Goal: Check status: Check status

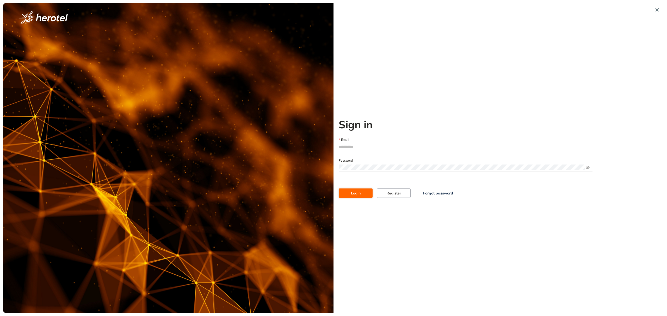
type input "**********"
click at [353, 194] on span "Login" at bounding box center [356, 193] width 10 height 6
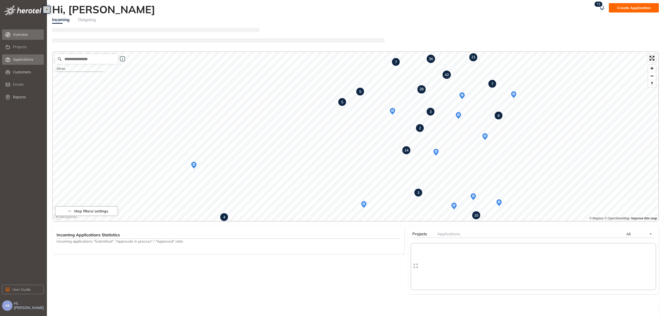
click at [25, 60] on span "Applications" at bounding box center [23, 59] width 20 height 4
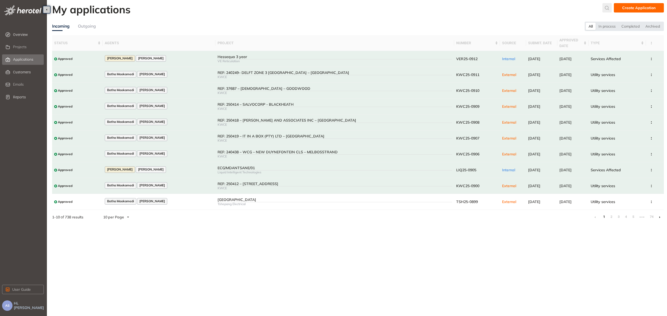
click at [605, 7] on icon "submit" at bounding box center [606, 8] width 5 height 4
click at [588, 8] on input "text" at bounding box center [568, 9] width 39 height 8
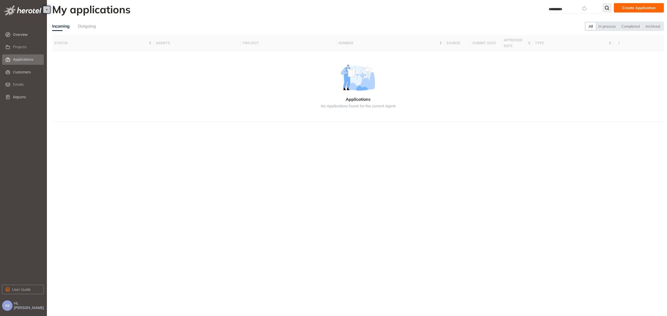
type input "**********"
click at [609, 7] on icon "submit" at bounding box center [606, 8] width 5 height 4
click at [587, 9] on icon "button" at bounding box center [584, 8] width 5 height 6
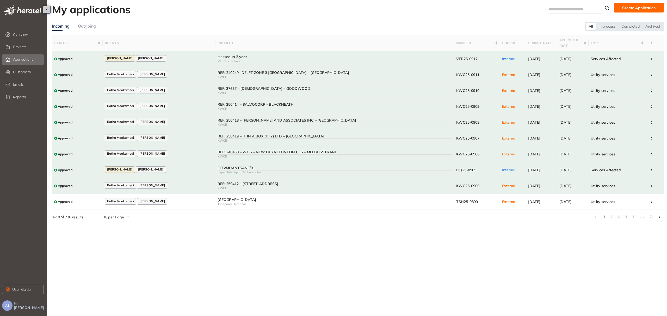
click at [90, 28] on div "Outgoing" at bounding box center [87, 26] width 18 height 7
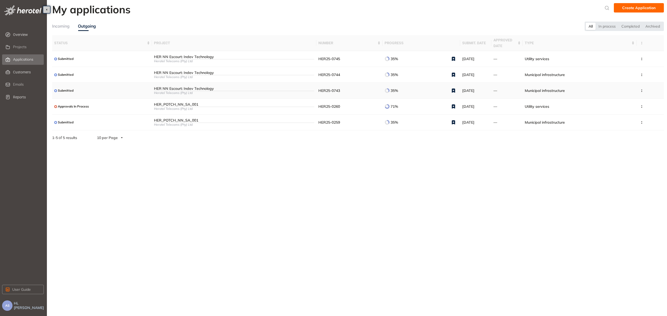
click at [328, 92] on span "HER25-0743" at bounding box center [329, 90] width 22 height 5
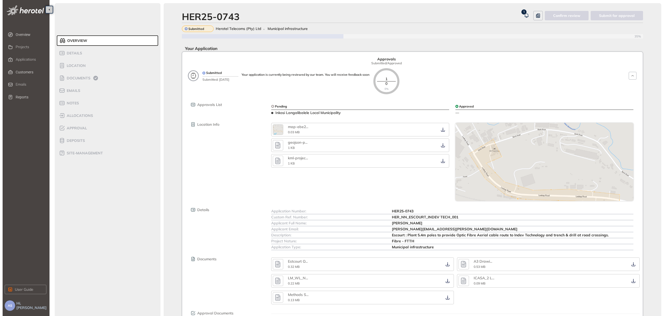
scroll to position [40, 0]
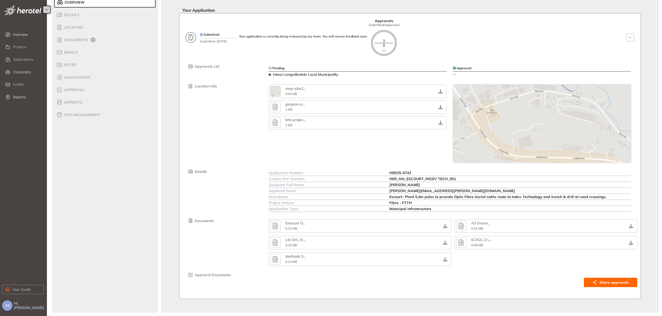
click at [462, 227] on icon "button" at bounding box center [460, 226] width 5 height 7
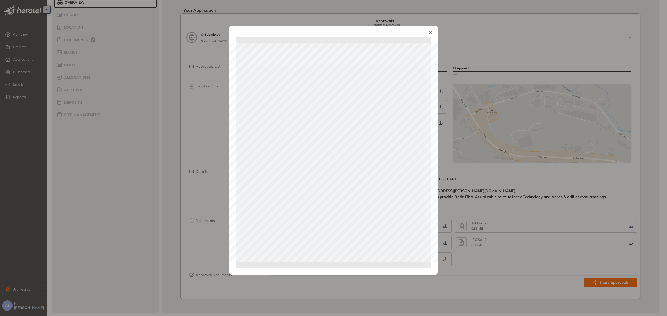
drag, startPoint x: 344, startPoint y: 263, endPoint x: 284, endPoint y: 266, distance: 60.5
click at [284, 266] on div at bounding box center [333, 152] width 196 height 229
drag, startPoint x: 363, startPoint y: 268, endPoint x: 407, endPoint y: 270, distance: 44.4
click at [407, 270] on div "Page 1 of 1" at bounding box center [333, 158] width 667 height 316
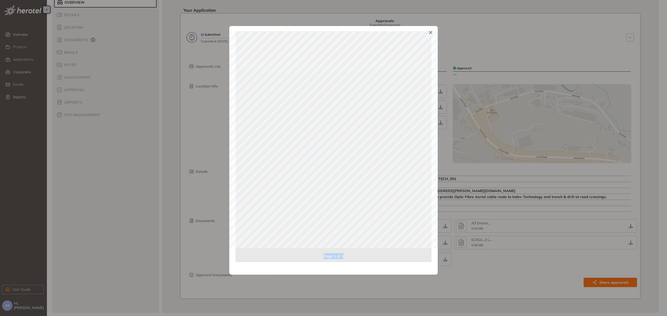
click at [432, 35] on span "Close" at bounding box center [431, 33] width 14 height 14
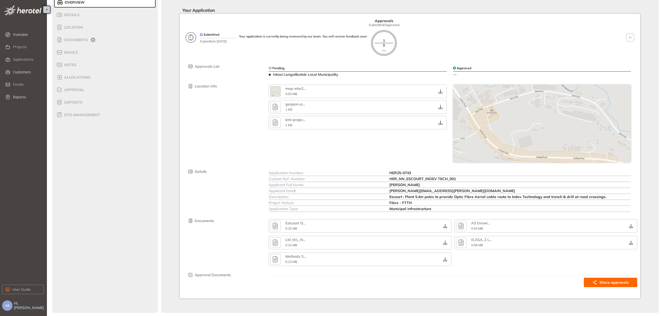
click at [277, 226] on icon "button" at bounding box center [274, 226] width 5 height 7
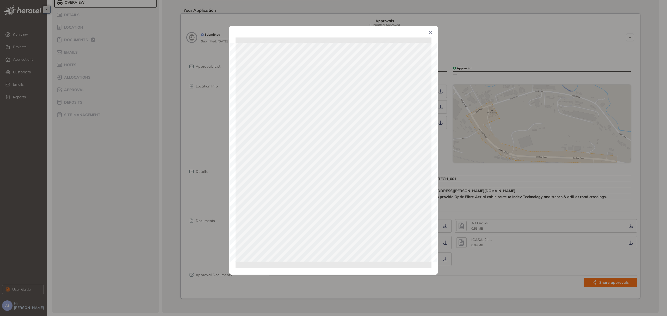
click at [431, 33] on icon "Close" at bounding box center [430, 32] width 3 height 3
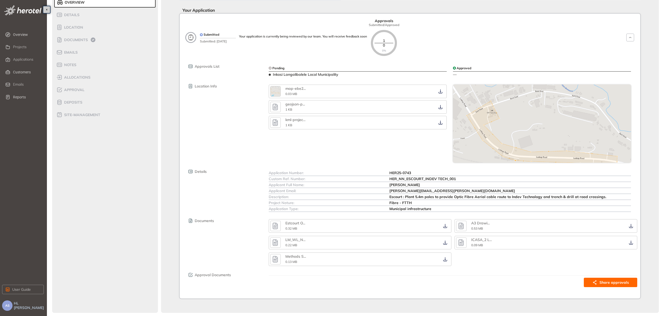
click at [277, 227] on icon "button" at bounding box center [275, 225] width 8 height 9
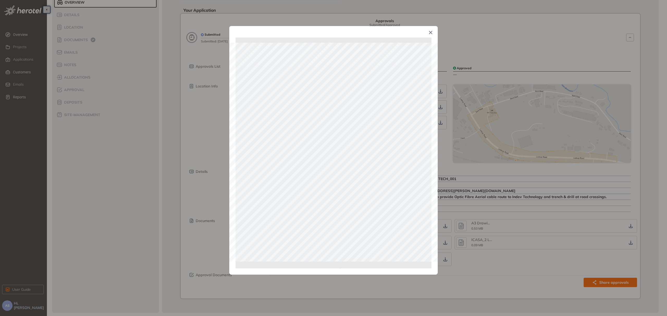
click at [433, 32] on span "Close" at bounding box center [431, 33] width 14 height 14
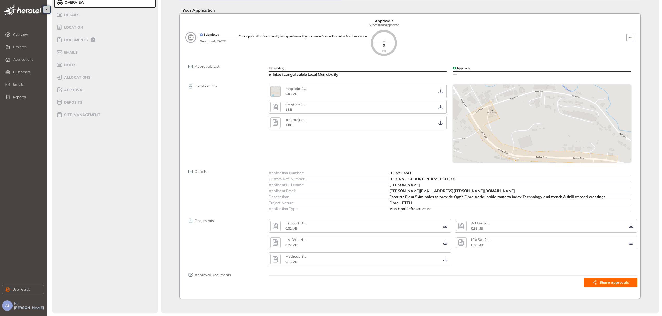
click at [276, 243] on icon "button" at bounding box center [274, 243] width 5 height 7
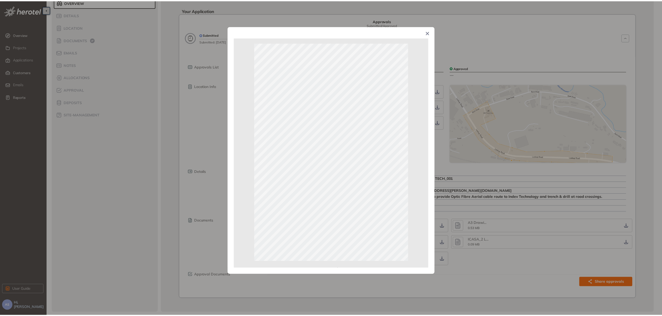
scroll to position [21, 0]
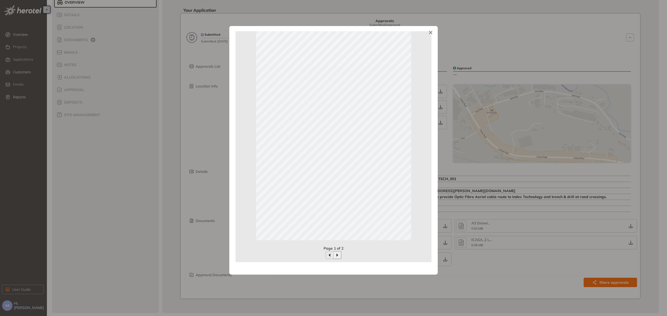
click at [338, 254] on icon "button" at bounding box center [337, 255] width 4 height 4
click at [430, 35] on span "Close" at bounding box center [431, 33] width 14 height 14
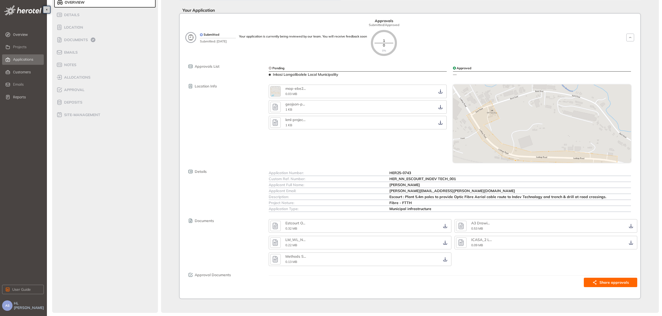
click at [30, 60] on span "Applications" at bounding box center [23, 59] width 20 height 4
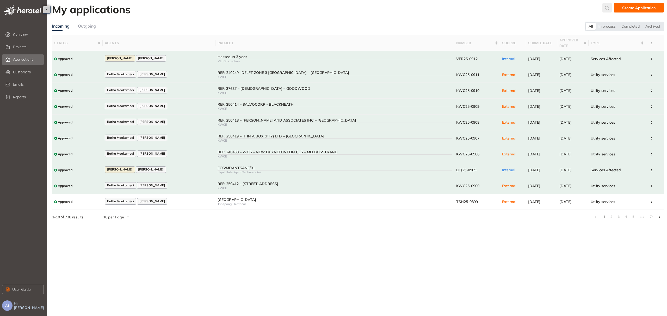
click at [610, 8] on icon "submit" at bounding box center [606, 8] width 5 height 4
click at [585, 8] on input "text" at bounding box center [568, 9] width 39 height 8
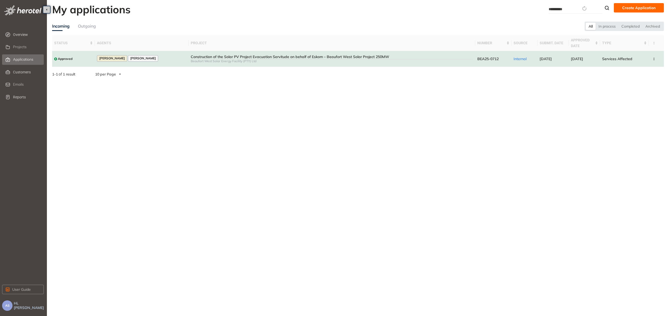
click at [193, 59] on div "Beaufort West Solar Energy Facility (PTY) Ltd" at bounding box center [332, 61] width 283 height 4
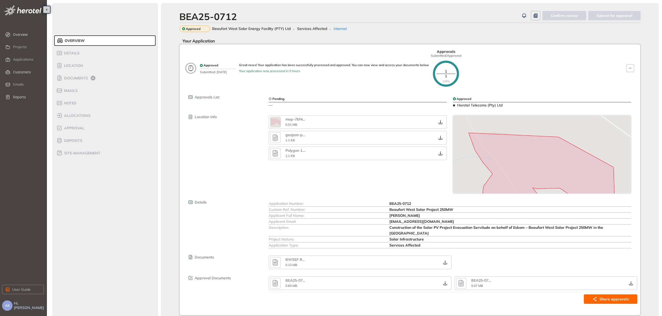
scroll to position [18, 0]
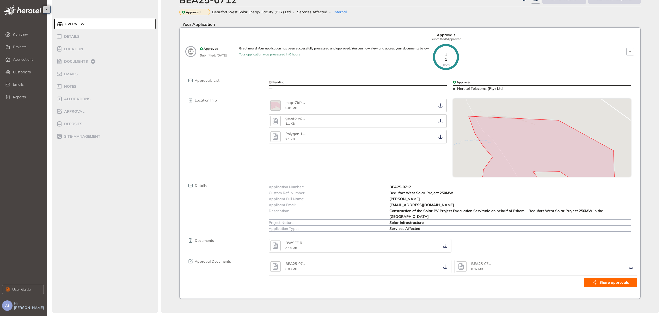
click at [275, 244] on icon "button" at bounding box center [275, 245] width 8 height 9
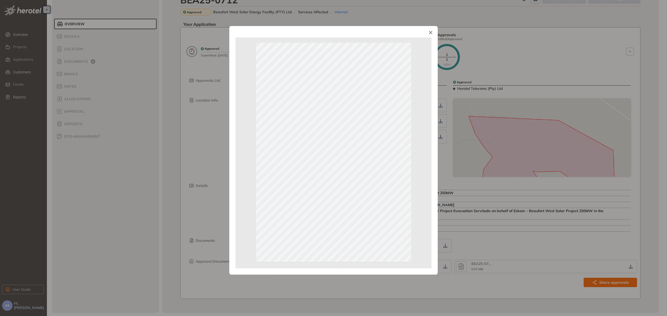
click at [431, 34] on icon "Close" at bounding box center [431, 33] width 4 height 4
